Goal: Information Seeking & Learning: Understand process/instructions

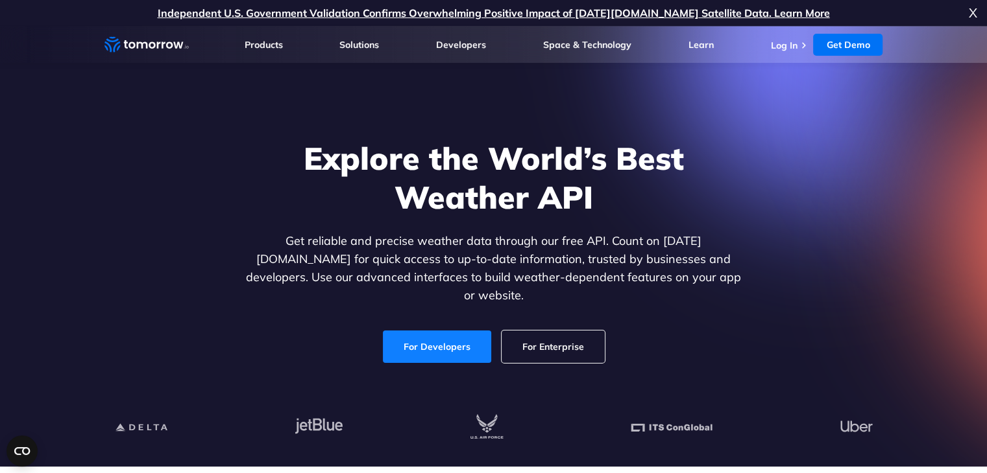
drag, startPoint x: 0, startPoint y: 0, endPoint x: 444, endPoint y: 332, distance: 554.2
click at [444, 332] on link "For Developers" at bounding box center [437, 347] width 108 height 32
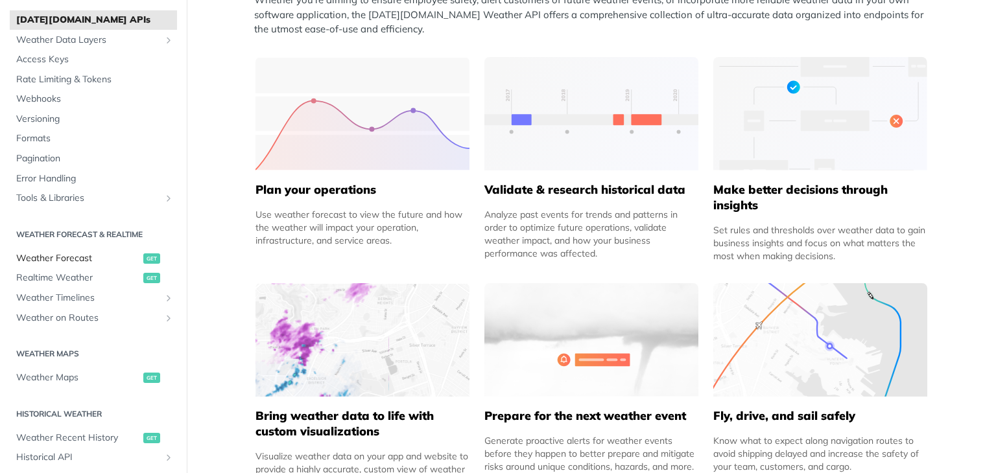
scroll to position [65, 0]
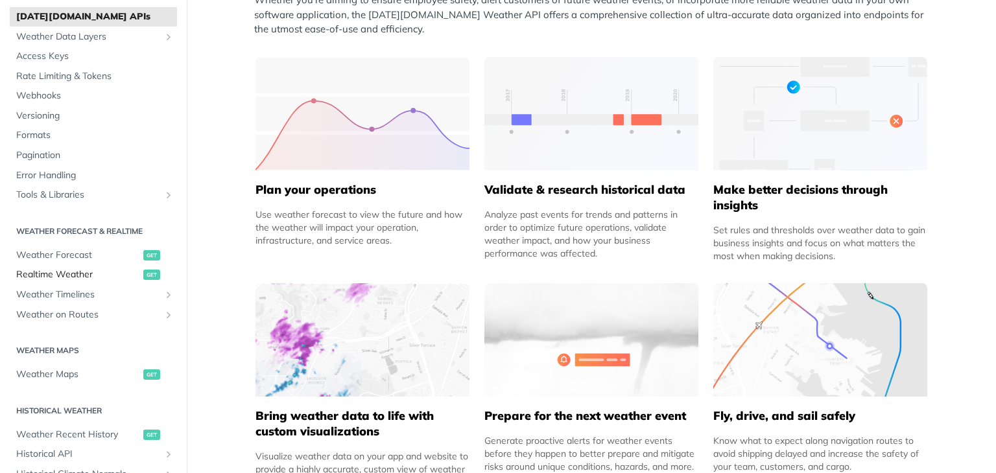
click at [73, 276] on span "Realtime Weather" at bounding box center [78, 275] width 124 height 13
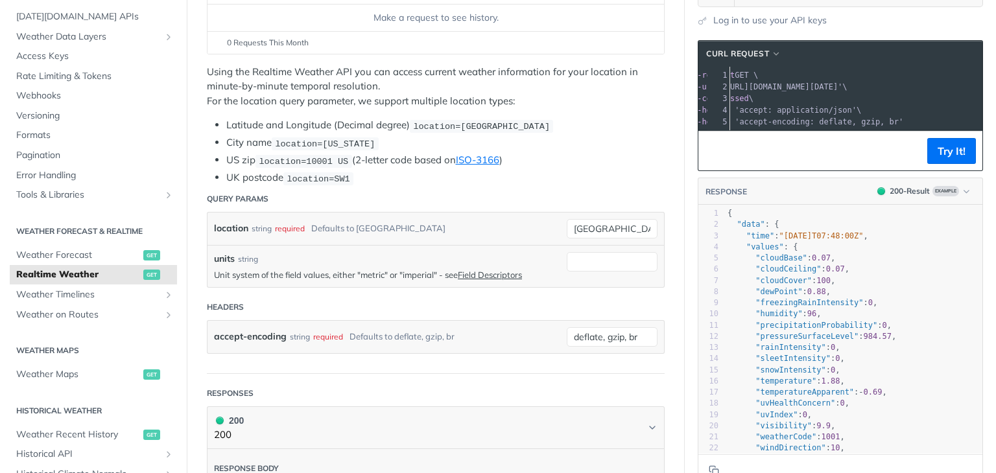
drag, startPoint x: 756, startPoint y: 85, endPoint x: 985, endPoint y: 84, distance: 229.0
click at [985, 84] on section "cURL Request xxxxxxxxxx 1 curl --request GET \ 2 --url '[URL][DOMAIN_NAME][DATE…" at bounding box center [840, 263] width 311 height 473
click at [848, 88] on span "--url '[URL][DOMAIN_NAME][DATE]' \" at bounding box center [758, 86] width 178 height 9
